Goal: Find specific page/section: Find specific page/section

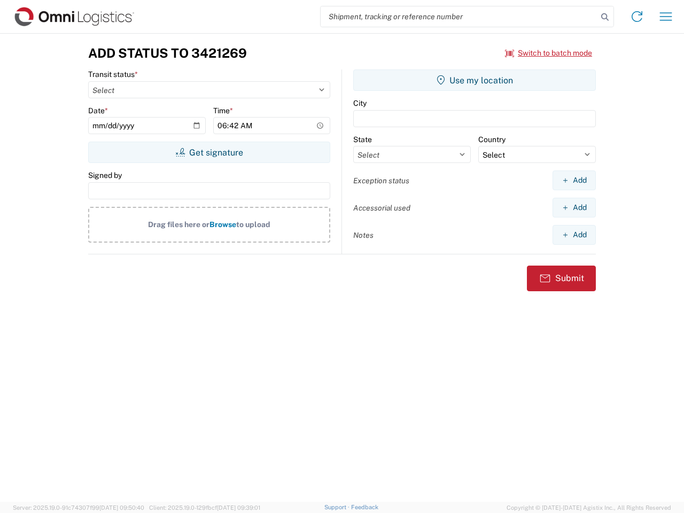
click at [459, 17] on input "search" at bounding box center [459, 16] width 277 height 20
click at [605, 17] on icon at bounding box center [604, 17] width 15 height 15
click at [637, 17] on icon at bounding box center [636, 16] width 17 height 17
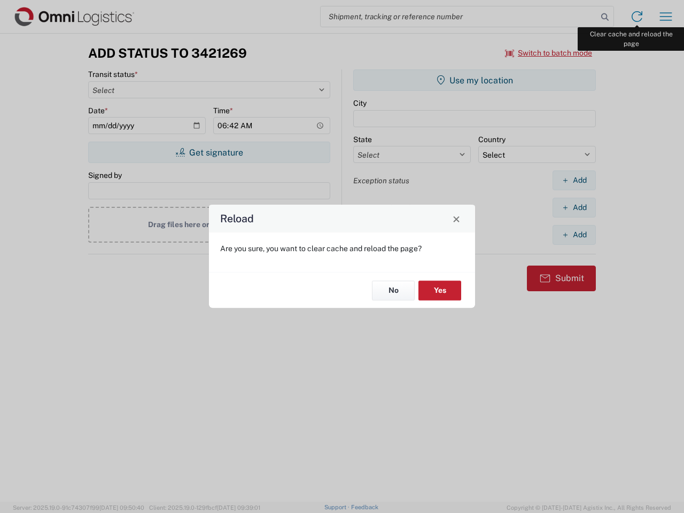
click at [666, 17] on div "Reload Are you sure, you want to clear cache and reload the page? No Yes" at bounding box center [342, 256] width 684 height 513
click at [549, 53] on div "Reload Are you sure, you want to clear cache and reload the page? No Yes" at bounding box center [342, 256] width 684 height 513
click at [209, 152] on div "Reload Are you sure, you want to clear cache and reload the page? No Yes" at bounding box center [342, 256] width 684 height 513
click at [475, 80] on div "Reload Are you sure, you want to clear cache and reload the page? No Yes" at bounding box center [342, 256] width 684 height 513
click at [574, 180] on div "Reload Are you sure, you want to clear cache and reload the page? No Yes" at bounding box center [342, 256] width 684 height 513
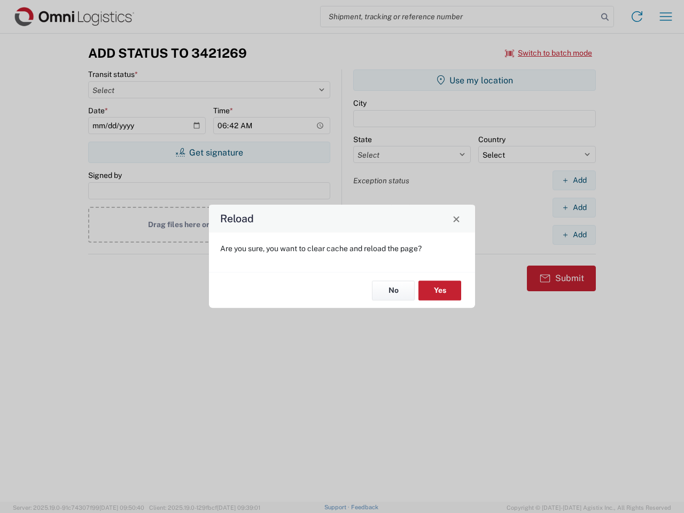
click at [574, 207] on div "Reload Are you sure, you want to clear cache and reload the page? No Yes" at bounding box center [342, 256] width 684 height 513
click at [574, 235] on div "Reload Are you sure, you want to clear cache and reload the page? No Yes" at bounding box center [342, 256] width 684 height 513
